Goal: Communication & Community: Connect with others

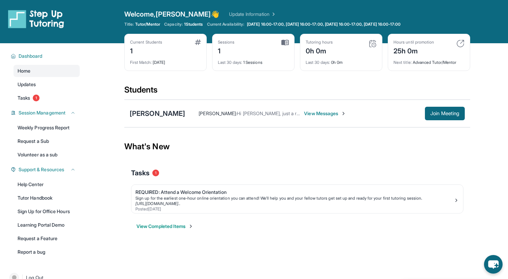
click at [437, 256] on p "Vinithra S just matched with a student!" at bounding box center [440, 258] width 68 height 11
click at [304, 112] on span "View Messages" at bounding box center [325, 113] width 42 height 7
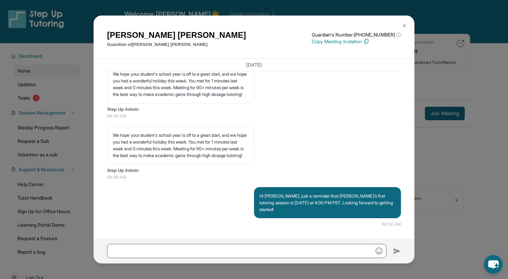
scroll to position [1004, 0]
click at [404, 24] on img at bounding box center [403, 25] width 5 height 5
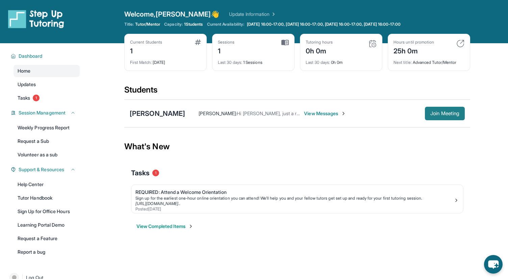
click at [438, 110] on button "Join Meeting" at bounding box center [445, 114] width 40 height 14
